Goal: Task Accomplishment & Management: Manage account settings

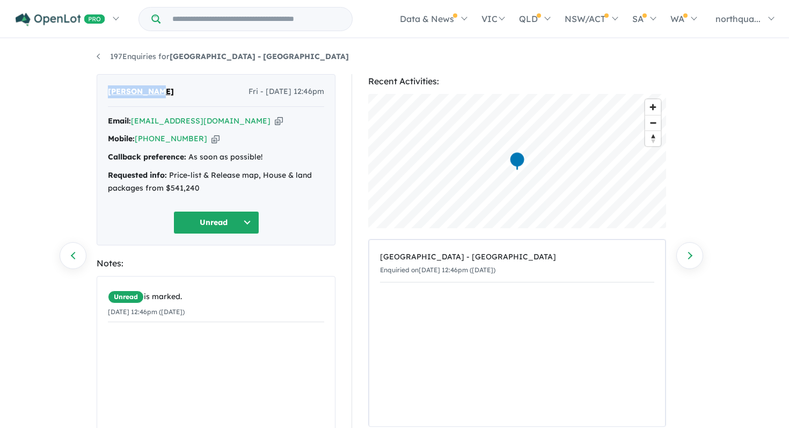
drag, startPoint x: 158, startPoint y: 95, endPoint x: 100, endPoint y: 97, distance: 58.0
click at [100, 97] on div "[PERSON_NAME] - [DATE] 12:46pm Email: [EMAIL_ADDRESS][DOMAIN_NAME] Copied! Mobi…" at bounding box center [216, 159] width 239 height 171
copy span "[PERSON_NAME]"
click at [275, 122] on icon "button" at bounding box center [279, 120] width 8 height 11
copy span "[PERSON_NAME]"
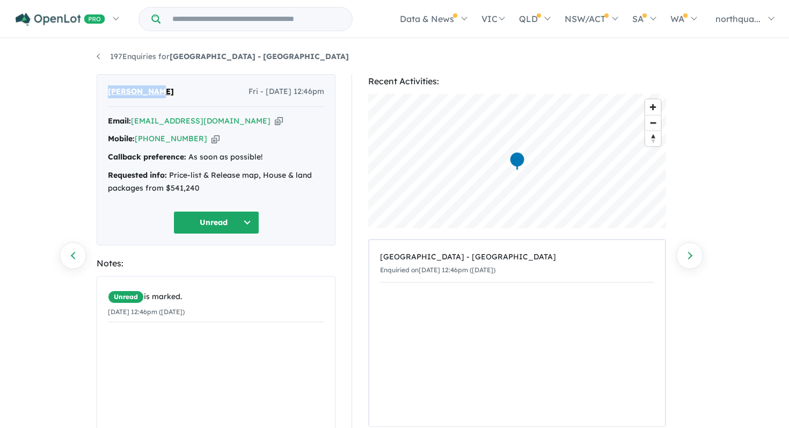
click at [229, 217] on button "Unread" at bounding box center [216, 222] width 86 height 23
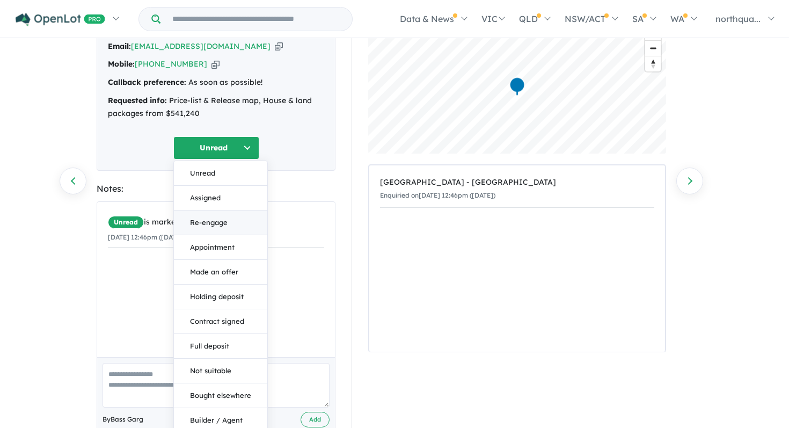
scroll to position [128, 0]
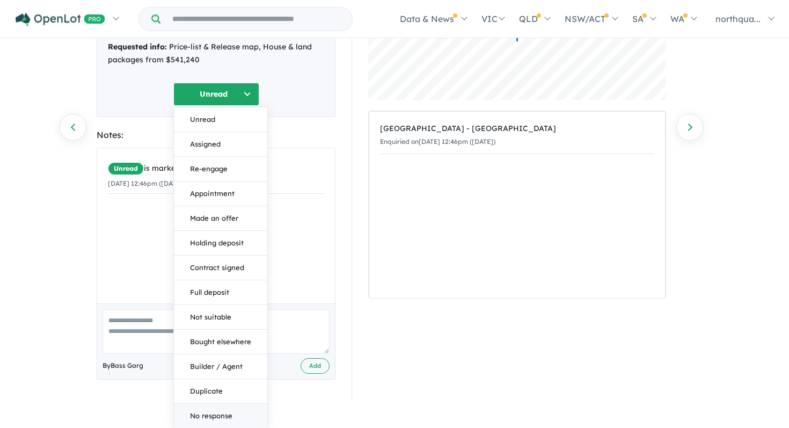
click at [231, 414] on button "No response" at bounding box center [220, 415] width 93 height 24
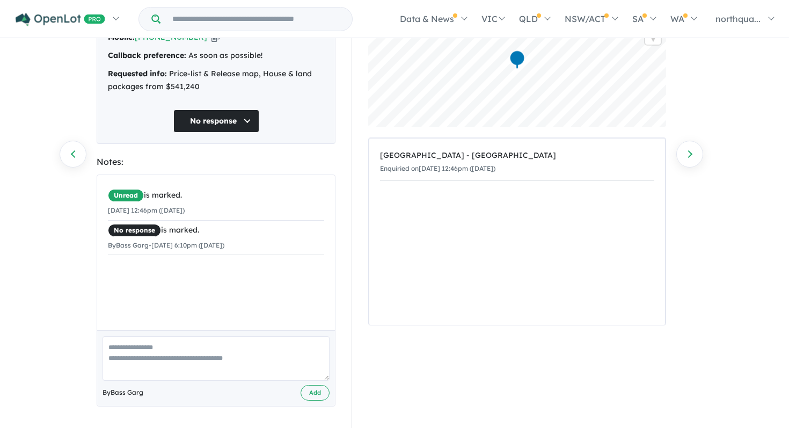
scroll to position [0, 0]
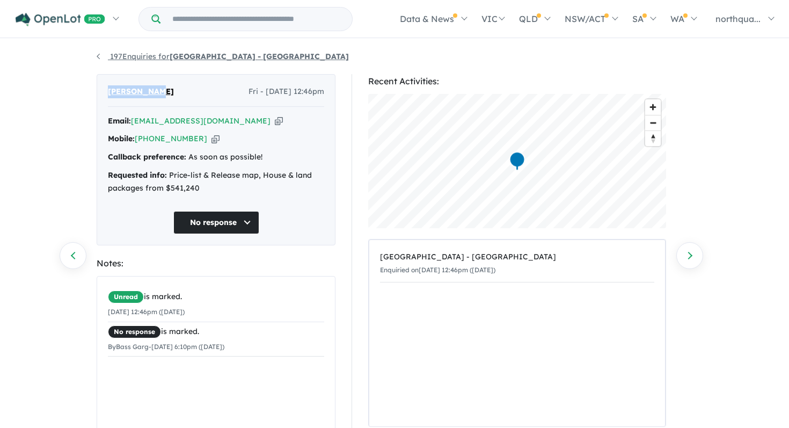
click at [100, 57] on link "197 Enquiries for Nth Qtr Estate - [GEOGRAPHIC_DATA]" at bounding box center [223, 57] width 252 height 10
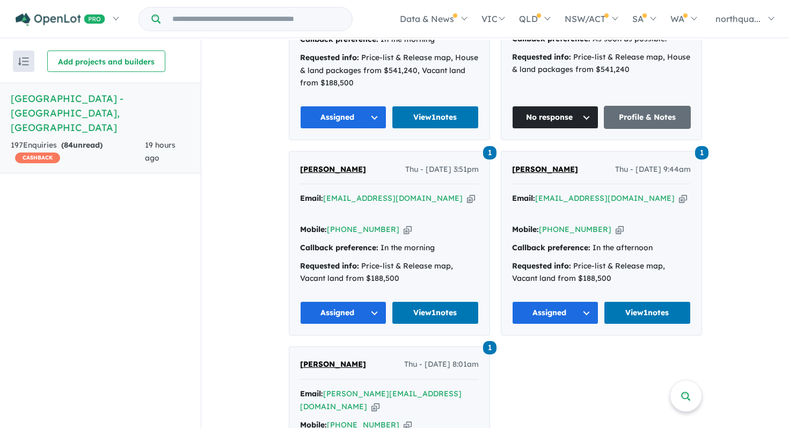
scroll to position [578, 0]
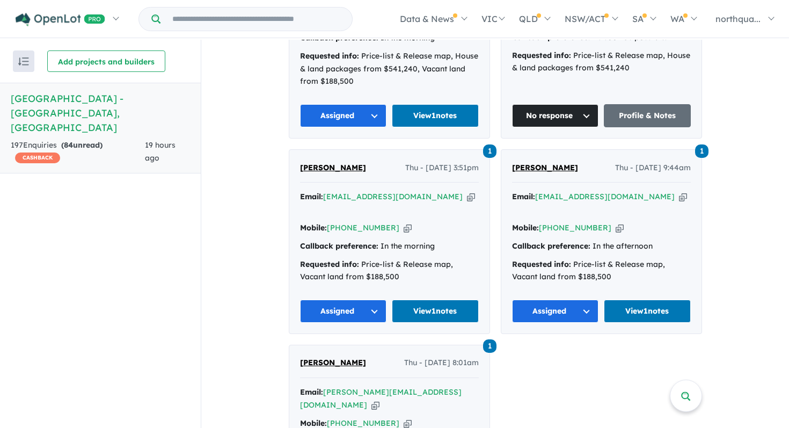
click at [365, 299] on button "Assigned" at bounding box center [343, 310] width 87 height 23
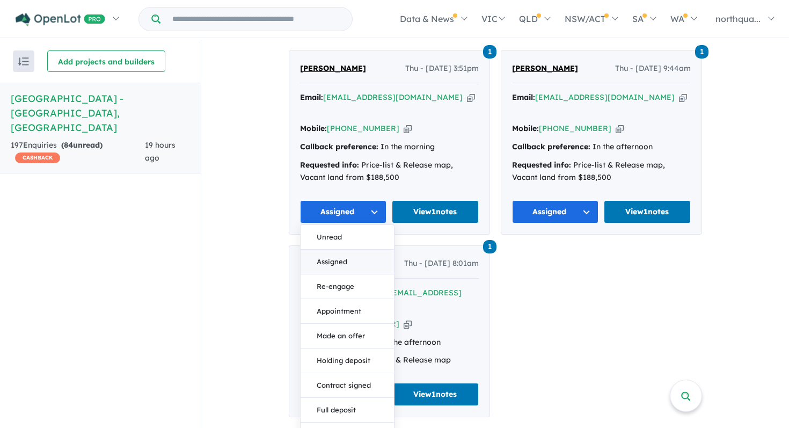
scroll to position [810, 0]
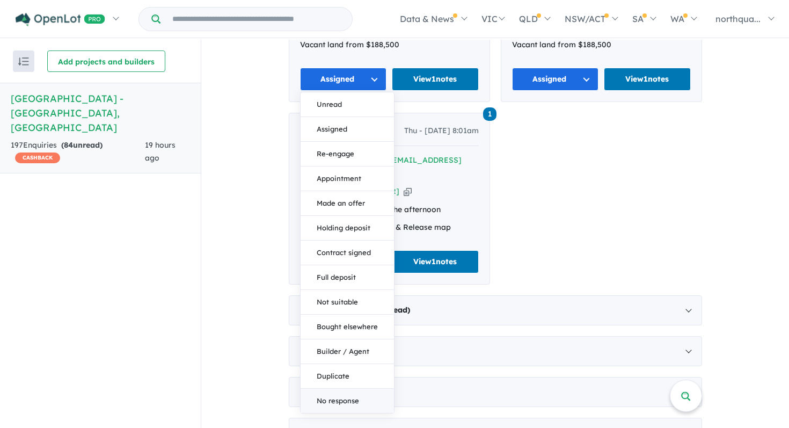
click at [349, 388] on button "No response" at bounding box center [346, 400] width 93 height 24
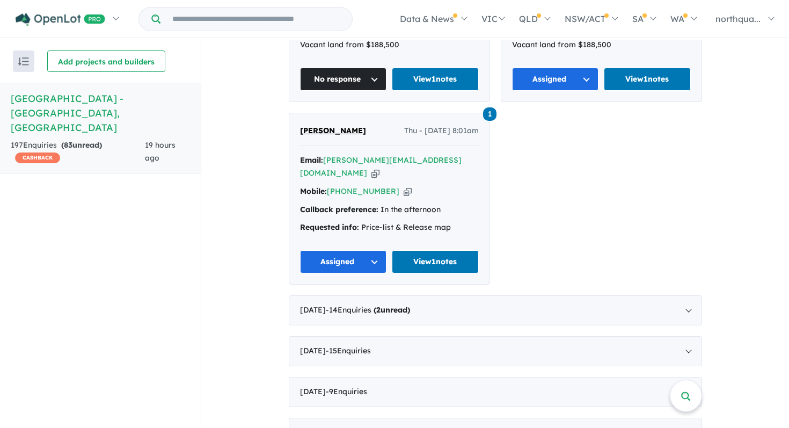
click at [362, 250] on button "Assigned" at bounding box center [343, 261] width 87 height 23
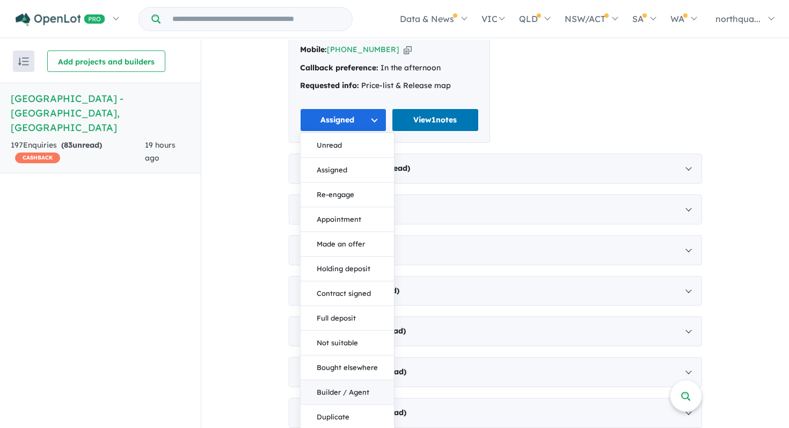
scroll to position [967, 0]
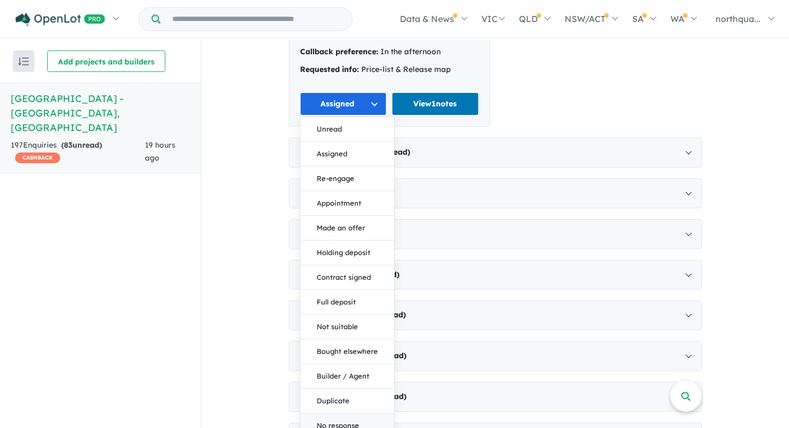
click at [344, 413] on button "No response" at bounding box center [346, 425] width 93 height 24
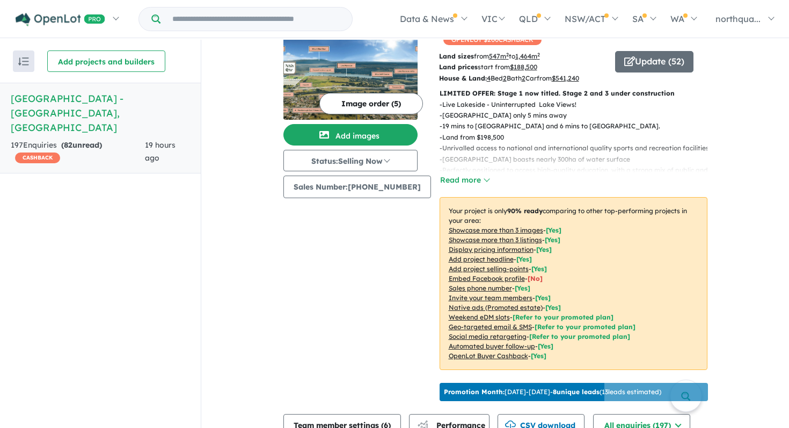
scroll to position [0, 0]
